Goal: Book appointment/travel/reservation

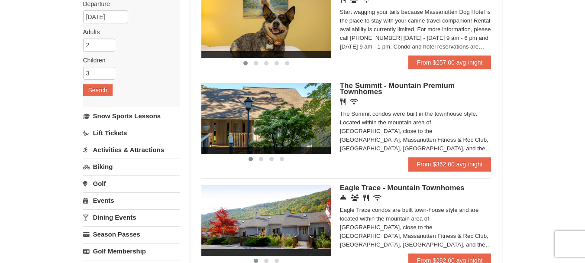
scroll to position [107, 0]
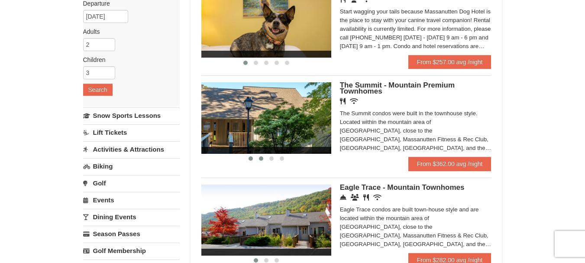
click at [260, 158] on span at bounding box center [261, 158] width 4 height 4
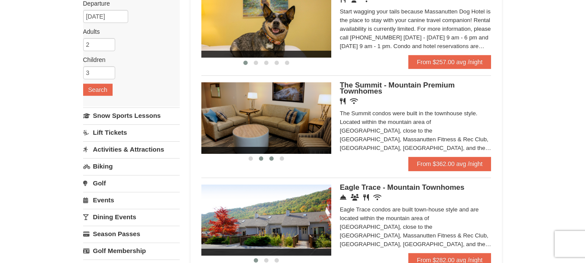
click at [270, 158] on span at bounding box center [271, 158] width 4 height 4
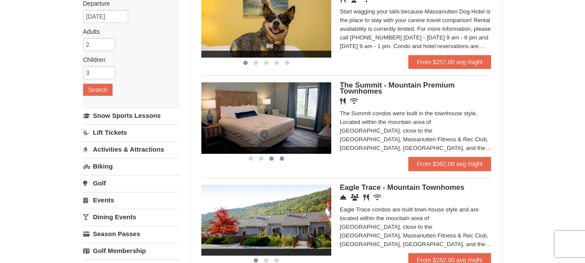
click at [285, 157] on button at bounding box center [281, 158] width 10 height 9
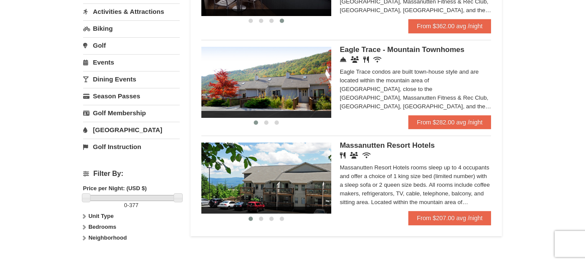
scroll to position [245, 0]
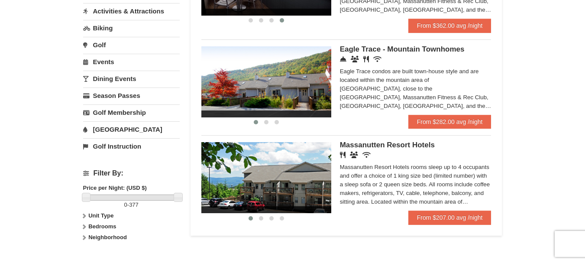
click at [365, 145] on span "Massanutten Resort Hotels" at bounding box center [387, 145] width 95 height 8
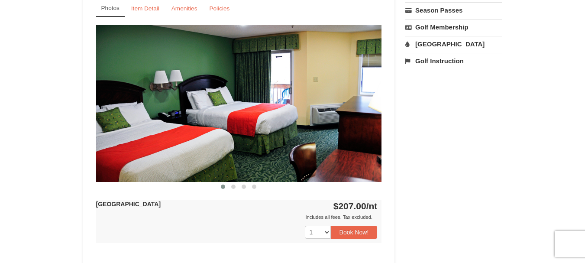
scroll to position [353, 0]
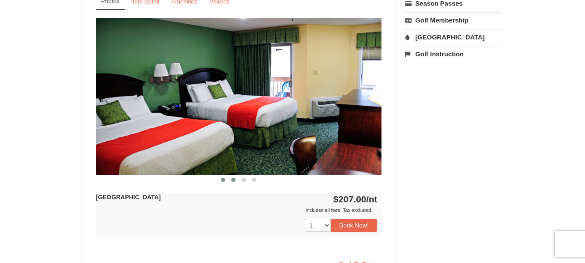
click at [231, 180] on button at bounding box center [233, 179] width 10 height 9
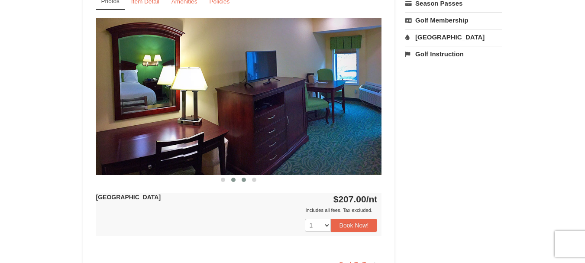
click at [242, 178] on span at bounding box center [243, 179] width 4 height 4
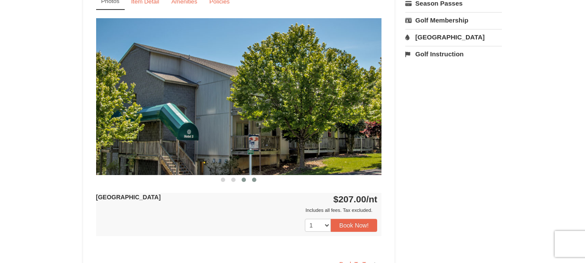
click at [253, 178] on span at bounding box center [254, 179] width 4 height 4
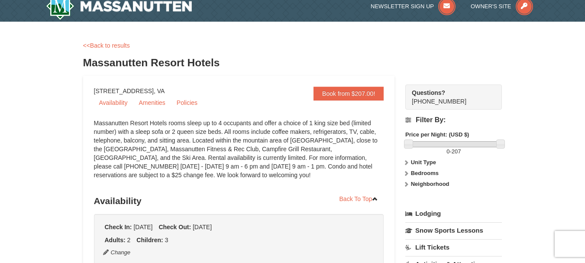
scroll to position [0, 0]
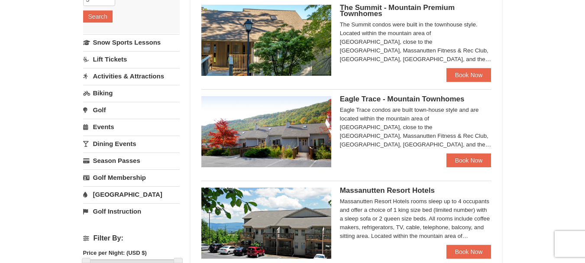
scroll to position [180, 0]
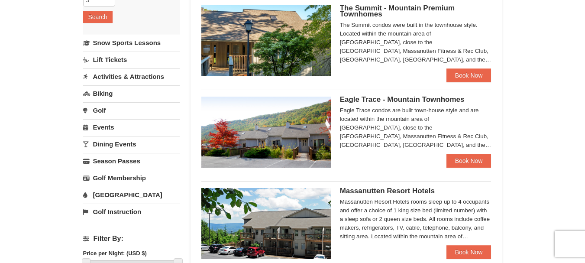
click at [365, 98] on span "Eagle Trace - Mountain Townhomes" at bounding box center [402, 99] width 125 height 8
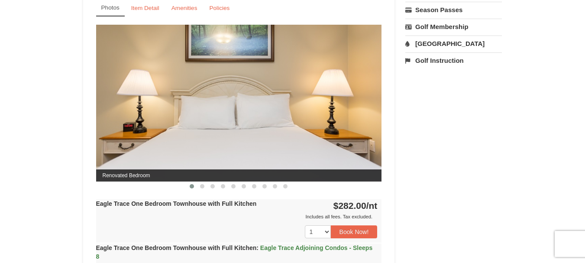
scroll to position [347, 0]
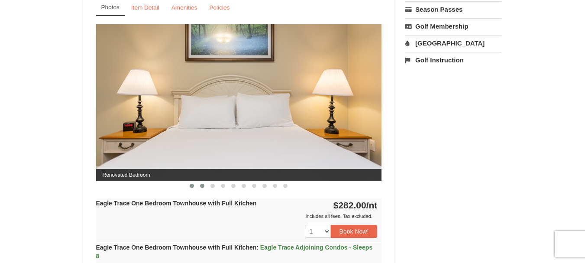
click at [199, 185] on button at bounding box center [202, 185] width 10 height 9
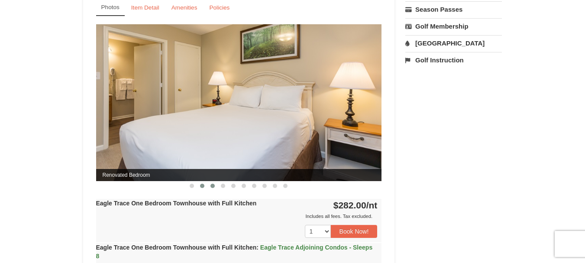
click at [214, 185] on span at bounding box center [212, 185] width 4 height 4
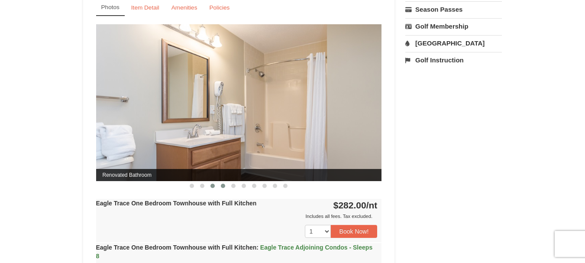
click at [220, 185] on button at bounding box center [223, 185] width 10 height 9
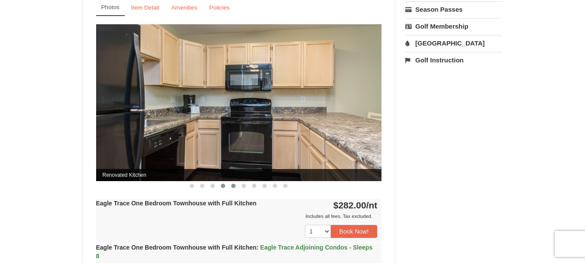
click at [234, 184] on span at bounding box center [233, 185] width 4 height 4
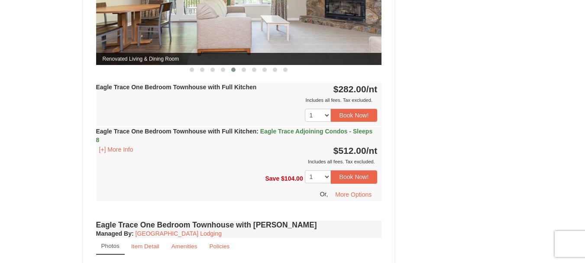
scroll to position [464, 0]
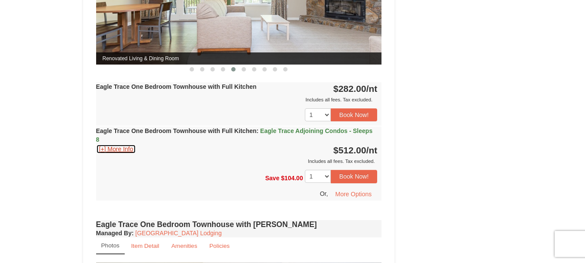
click at [117, 145] on button "[+] More Info" at bounding box center [116, 149] width 40 height 10
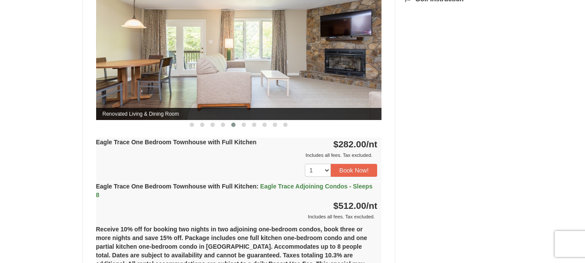
scroll to position [0, 0]
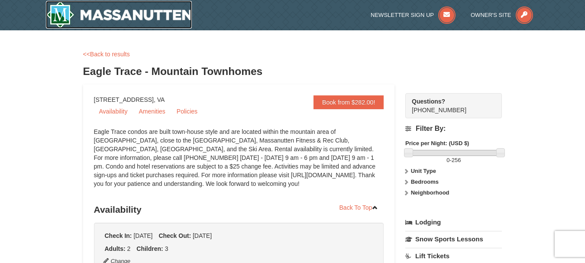
click at [162, 18] on img at bounding box center [119, 15] width 146 height 28
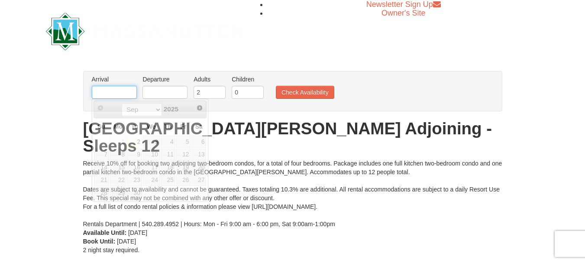
click at [113, 96] on input "text" at bounding box center [114, 92] width 45 height 13
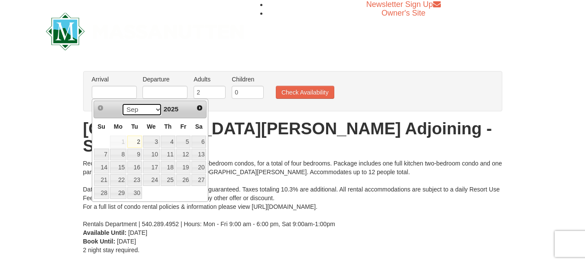
click at [156, 112] on select "Sep Oct Nov Dec" at bounding box center [142, 109] width 40 height 13
click at [151, 168] on link "17" at bounding box center [151, 167] width 17 height 12
type input "[DATE]"
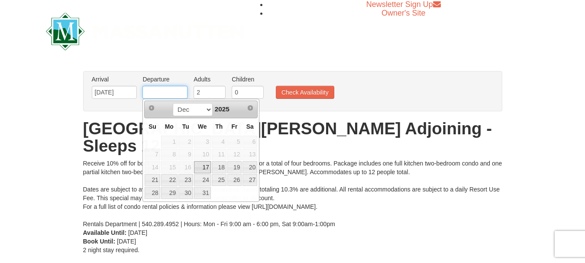
click at [169, 92] on input "text" at bounding box center [164, 92] width 45 height 13
click at [253, 166] on link "20" at bounding box center [249, 167] width 15 height 12
type input "[DATE]"
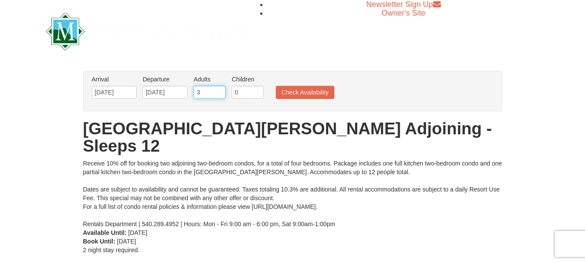
click at [218, 91] on input "3" at bounding box center [209, 92] width 32 height 13
click at [218, 91] on input "4" at bounding box center [209, 92] width 32 height 13
click at [218, 91] on input "5" at bounding box center [209, 92] width 32 height 13
click at [218, 91] on input "6" at bounding box center [209, 92] width 32 height 13
click at [218, 91] on input "7" at bounding box center [209, 92] width 32 height 13
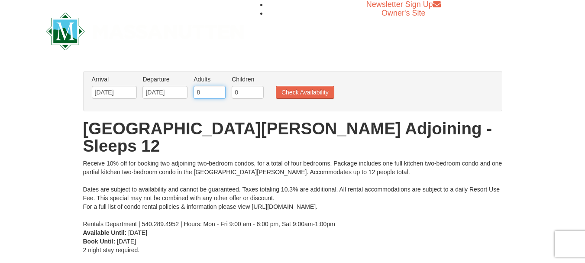
type input "8"
click at [218, 91] on input "8" at bounding box center [209, 92] width 32 height 13
type input "1"
click at [259, 90] on input "1" at bounding box center [247, 92] width 32 height 13
click at [291, 92] on button "Check Availability" at bounding box center [305, 92] width 58 height 13
